Goal: Information Seeking & Learning: Check status

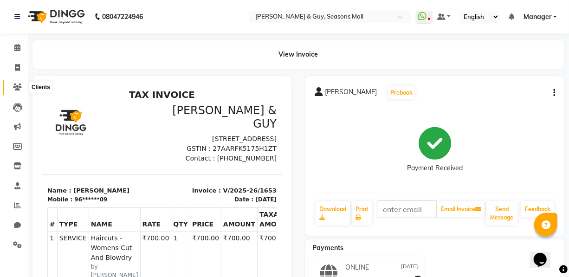
click at [20, 84] on icon at bounding box center [17, 87] width 9 height 7
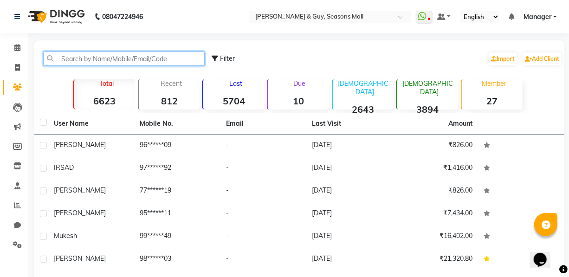
click at [58, 59] on input "text" at bounding box center [124, 59] width 162 height 14
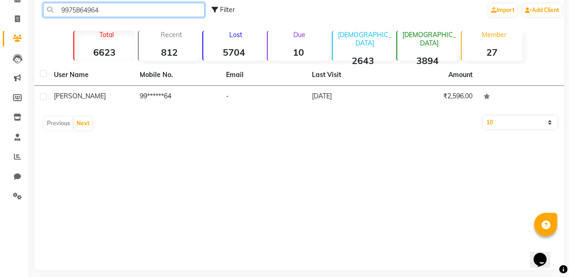
scroll to position [56, 0]
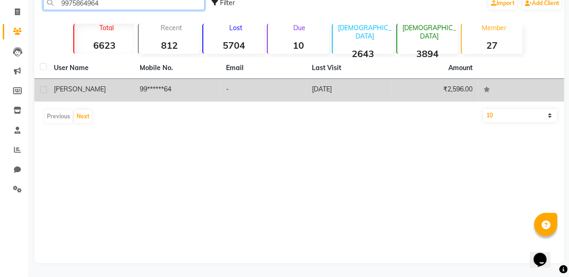
type input "9975864964"
click at [70, 88] on span "[PERSON_NAME]" at bounding box center [80, 89] width 52 height 8
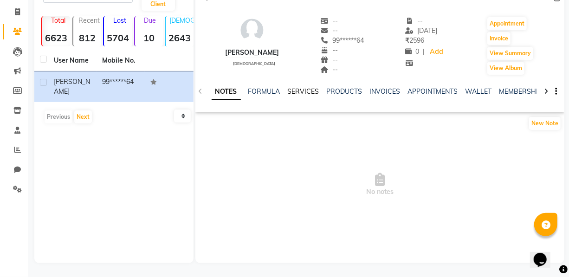
click at [306, 93] on link "SERVICES" at bounding box center [304, 91] width 32 height 8
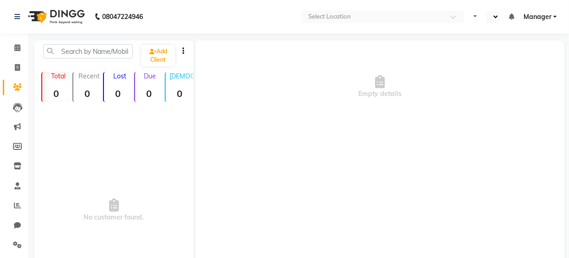
select select "en"
